Goal: Information Seeking & Learning: Compare options

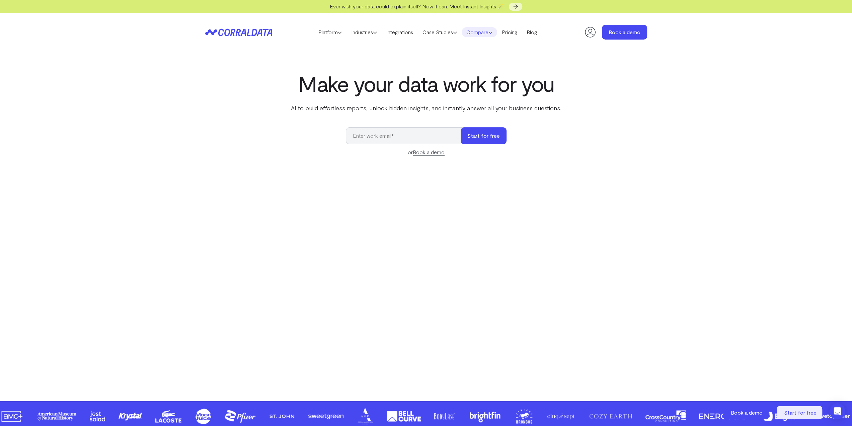
click at [474, 34] on link "Compare" at bounding box center [479, 32] width 35 height 10
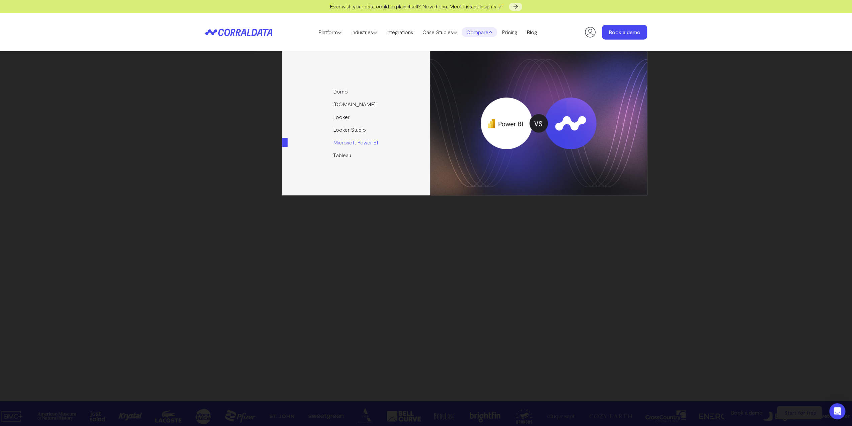
click at [354, 142] on link "Microsoft Power BI" at bounding box center [356, 142] width 149 height 13
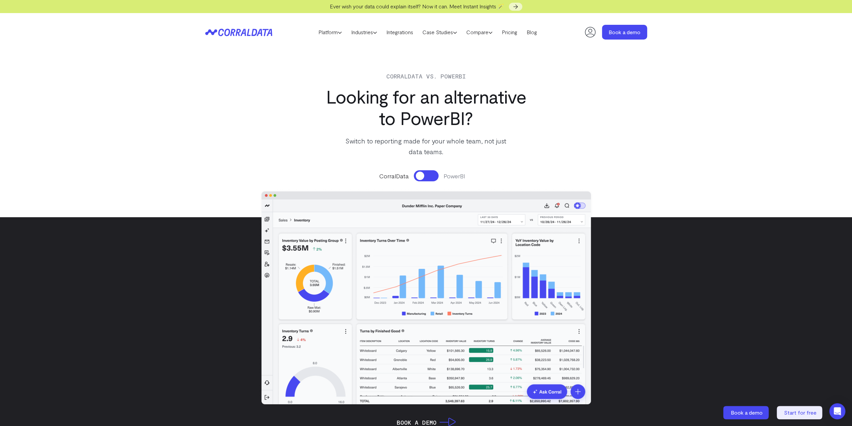
click at [434, 175] on button at bounding box center [426, 175] width 25 height 11
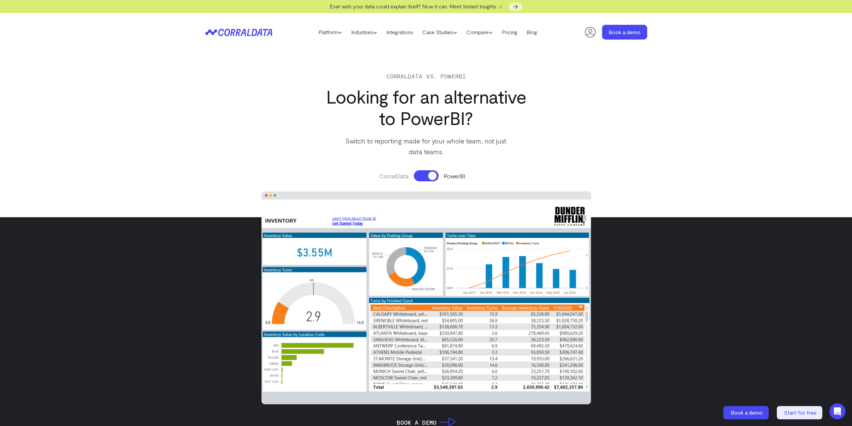
click at [434, 175] on button at bounding box center [426, 175] width 25 height 11
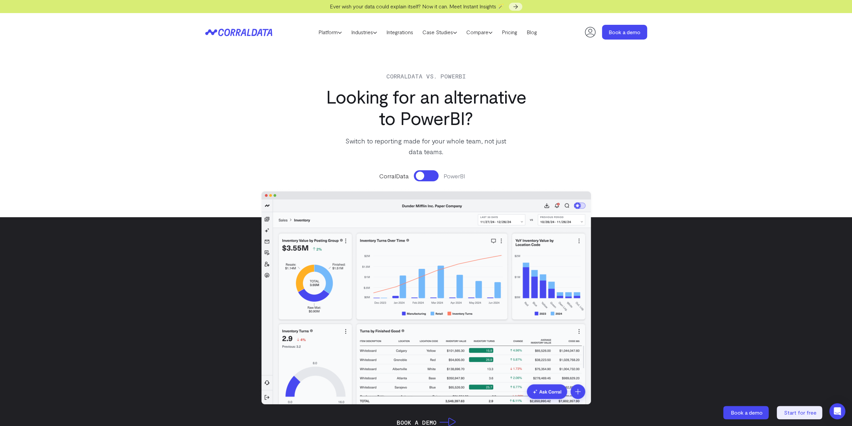
click at [434, 175] on button at bounding box center [426, 175] width 25 height 11
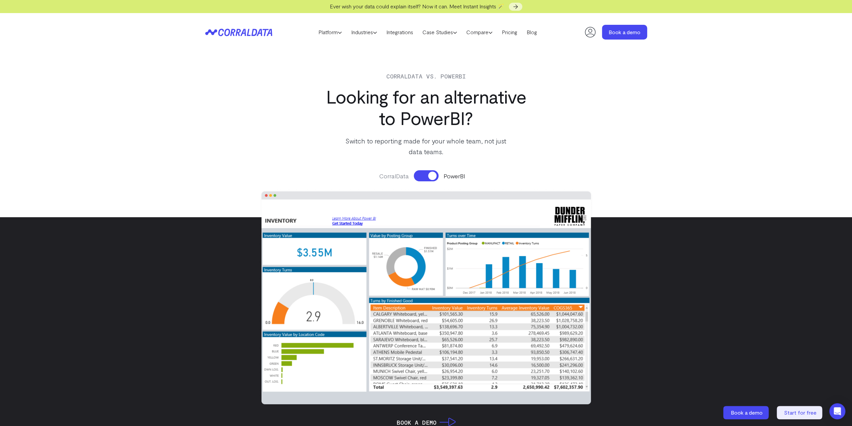
click at [434, 175] on button at bounding box center [426, 175] width 25 height 11
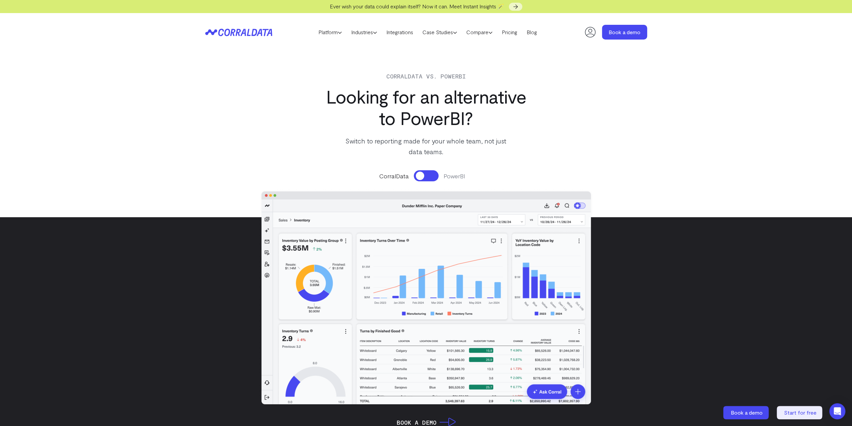
click at [433, 175] on button at bounding box center [426, 175] width 25 height 11
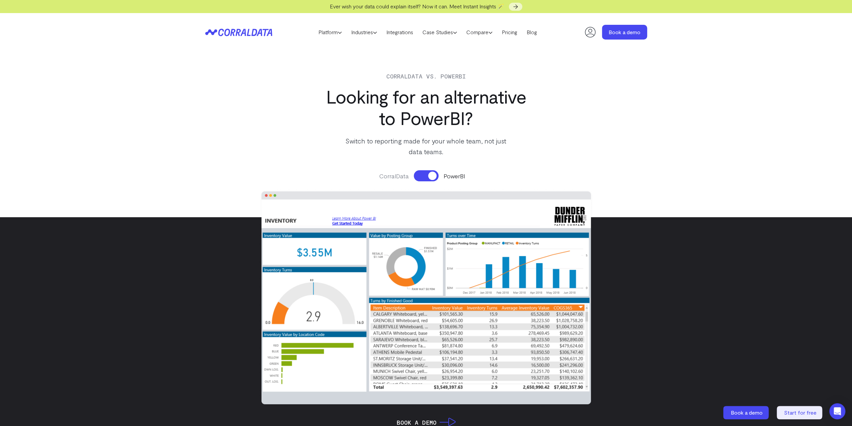
click at [433, 175] on button at bounding box center [426, 175] width 25 height 11
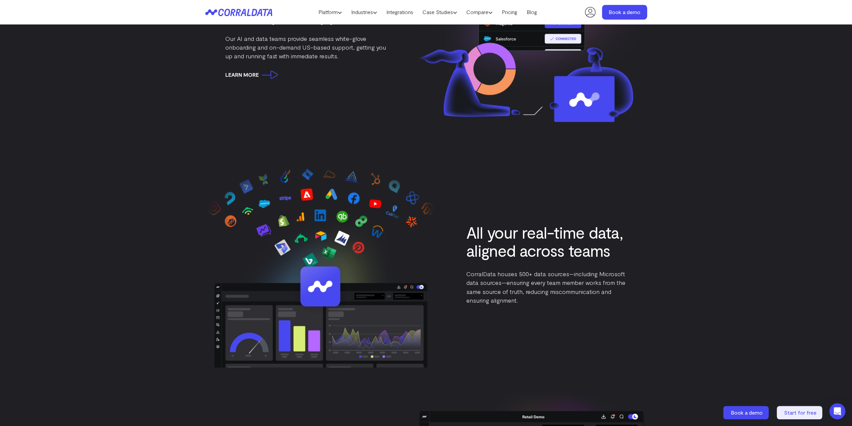
scroll to position [1091, 0]
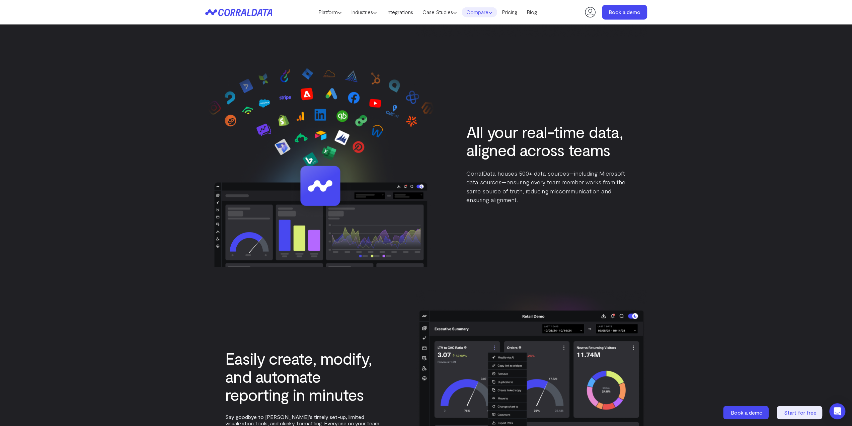
click at [464, 12] on link "Compare" at bounding box center [479, 12] width 35 height 10
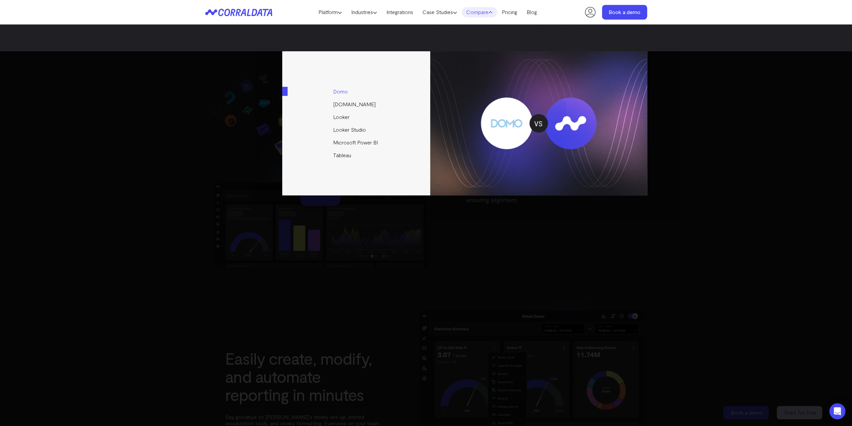
click at [341, 91] on link "Domo" at bounding box center [356, 91] width 149 height 13
